Goal: Information Seeking & Learning: Learn about a topic

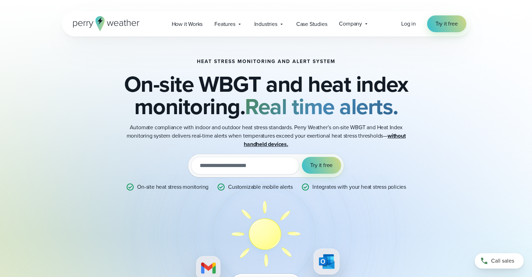
click at [452, 161] on div "Heat Stress Monitoring and Alert System On-site WBGT and heat index monitoring.…" at bounding box center [266, 209] width 409 height 347
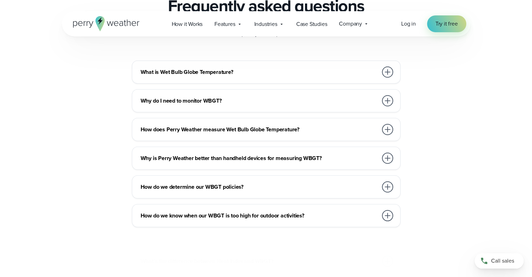
scroll to position [1959, 0]
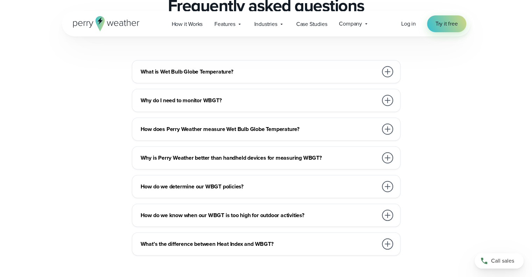
click at [437, 127] on div "What is Wet Bulb Globe Temperature? Wet bulb globe temperature measures heat st…" at bounding box center [266, 157] width 409 height 195
click at [235, 101] on h3 "Why do I need to monitor WBGT?" at bounding box center [259, 100] width 237 height 8
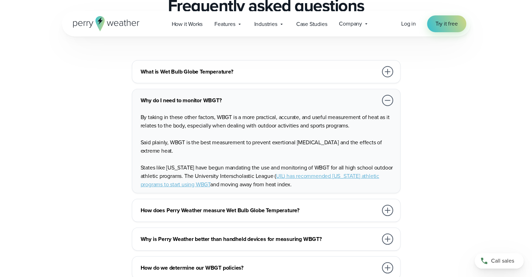
click at [311, 210] on h3 "How does Perry Weather measure Wet Bulb Globe Temperature?" at bounding box center [259, 210] width 237 height 8
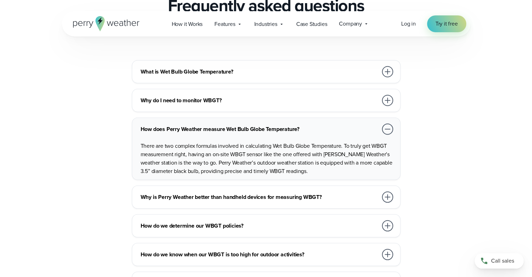
click at [303, 193] on h3 "Why is Perry Weather better than handheld devices for measuring WBGT?" at bounding box center [259, 197] width 237 height 8
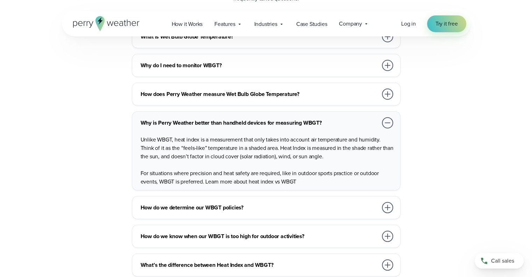
scroll to position [2029, 0]
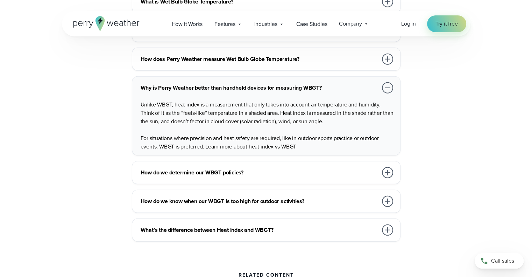
click at [296, 197] on h3 "How do we know when our WBGT is too high for outdoor activities?" at bounding box center [259, 201] width 237 height 8
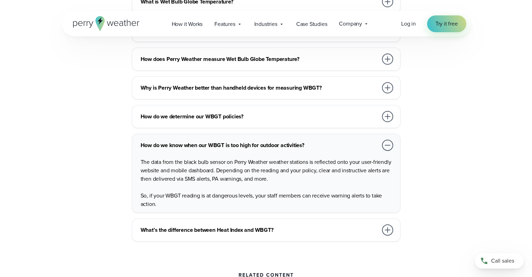
click at [283, 228] on h3 "What’s the difference between Heat Index and WBGT?" at bounding box center [259, 230] width 237 height 8
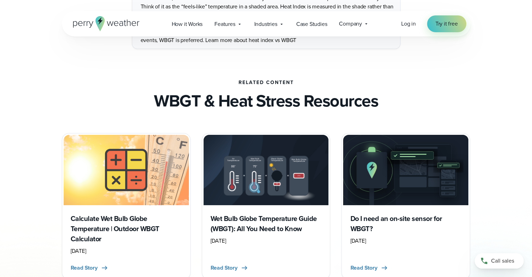
scroll to position [2239, 0]
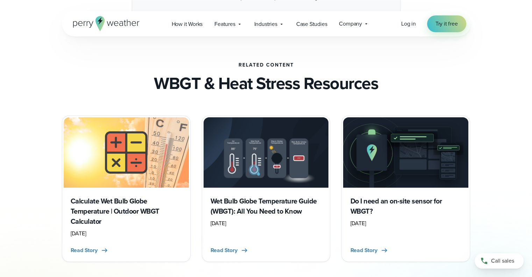
click at [85, 215] on h3 "Calculate Wet Bulb Globe Temperature | Outdoor WBGT Calculator" at bounding box center [126, 211] width 111 height 30
click at [110, 205] on h3 "Calculate Wet Bulb Globe Temperature | Outdoor WBGT Calculator" at bounding box center [126, 211] width 111 height 30
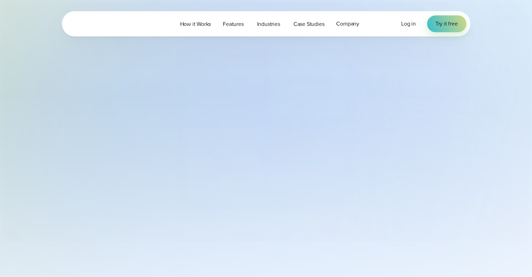
select select "***"
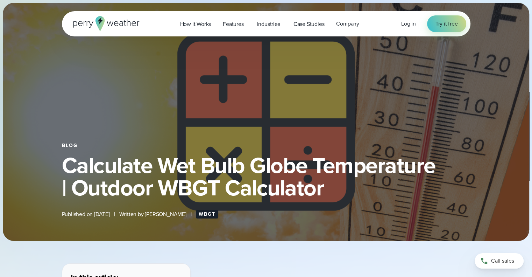
type input "*******"
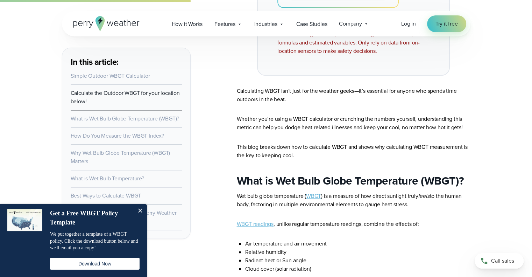
scroll to position [910, 0]
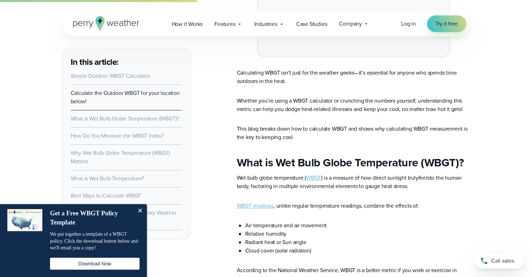
click at [313, 177] on link "WBGT" at bounding box center [313, 178] width 15 height 8
